Goal: Transaction & Acquisition: Book appointment/travel/reservation

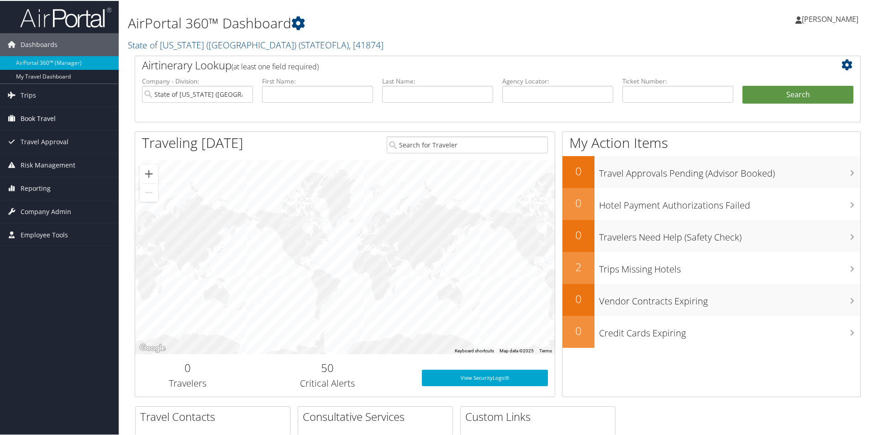
click at [43, 114] on span "Book Travel" at bounding box center [38, 117] width 35 height 23
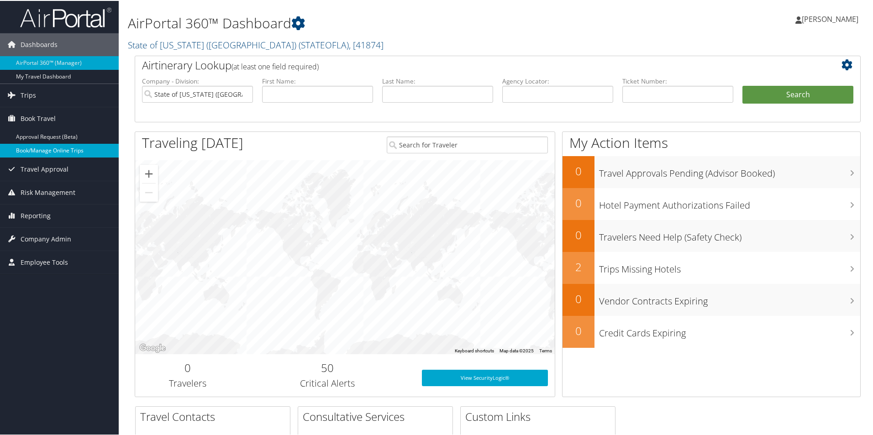
click at [35, 147] on link "Book/Manage Online Trips" at bounding box center [59, 150] width 119 height 14
